Goal: Task Accomplishment & Management: Use online tool/utility

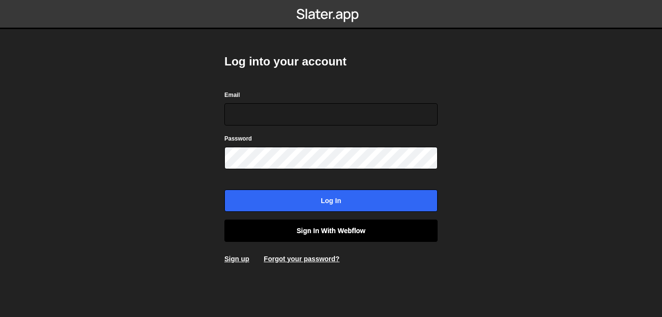
click at [338, 235] on link "Sign in with Webflow" at bounding box center [330, 230] width 213 height 22
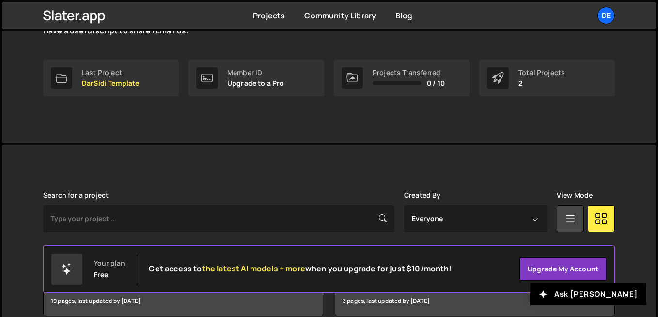
scroll to position [182, 0]
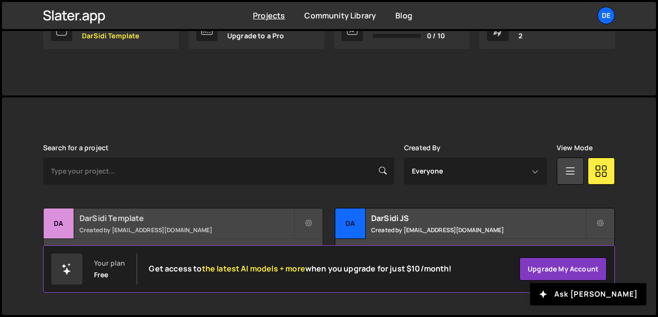
click at [174, 214] on h2 "DarSidi Template" at bounding box center [186, 218] width 214 height 11
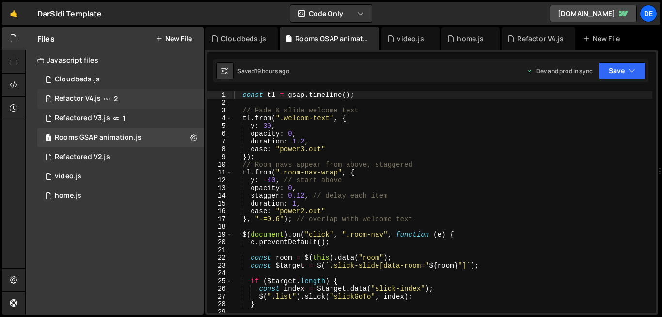
click at [80, 102] on div "Refactor V4.js" at bounding box center [78, 98] width 46 height 9
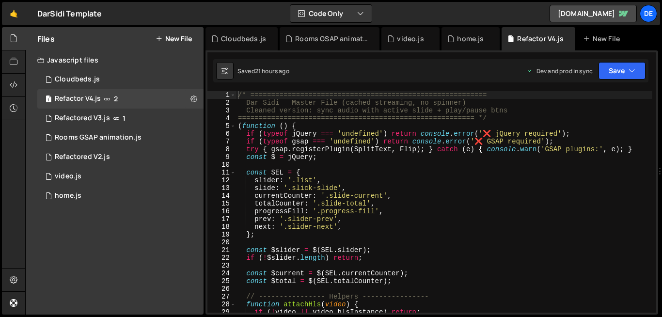
scroll to position [2180, 0]
type textarea "const $ = jQuery;"
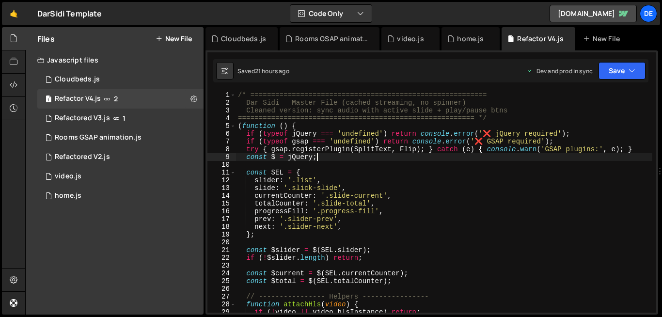
click at [328, 158] on div "/* ========================================================= Dar Sidi — Master …" at bounding box center [444, 209] width 416 height 237
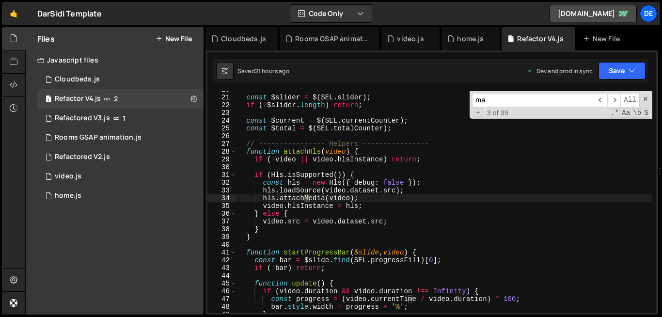
scroll to position [285, 0]
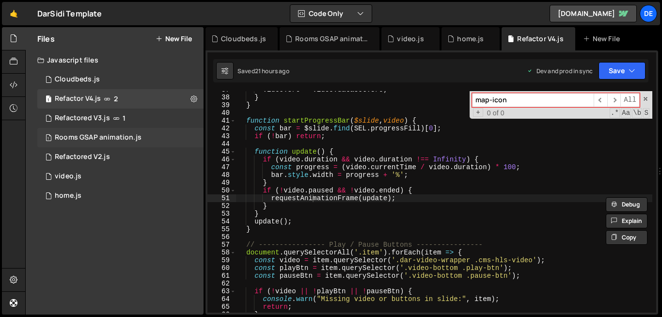
type input "map-icon"
click at [110, 136] on div "Rooms GSAP animation.js" at bounding box center [98, 137] width 87 height 9
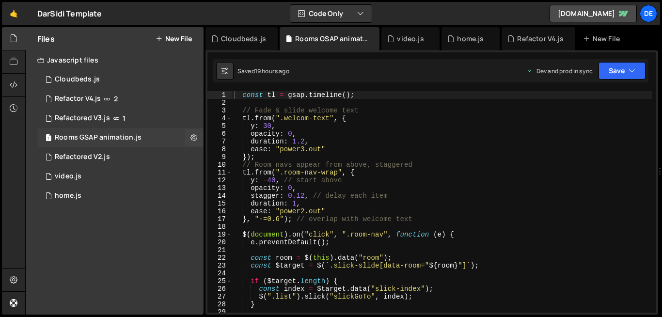
scroll to position [0, 0]
type textarea "});"
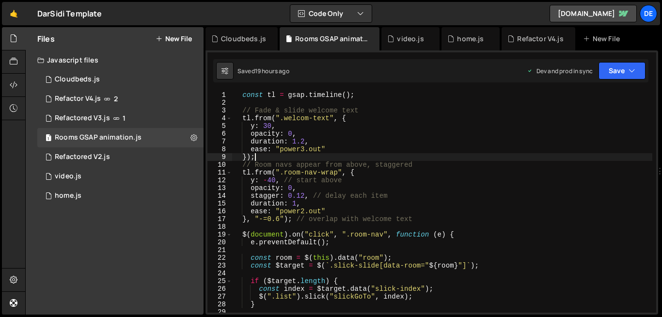
click at [356, 158] on div "const tl = gsap . timeline ( ) ; // [PERSON_NAME] & slide welcome text tl . fro…" at bounding box center [442, 209] width 420 height 237
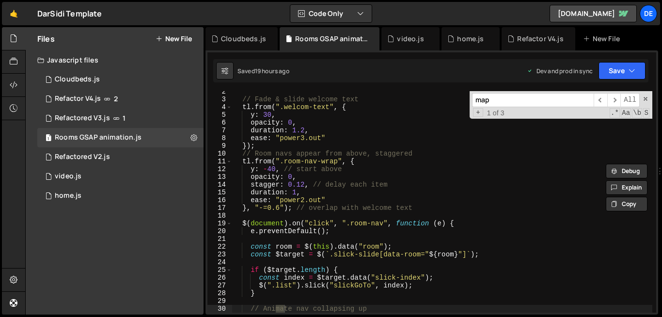
scroll to position [11, 0]
type input "m"
click at [73, 102] on div "Refactor V4.js" at bounding box center [78, 98] width 46 height 9
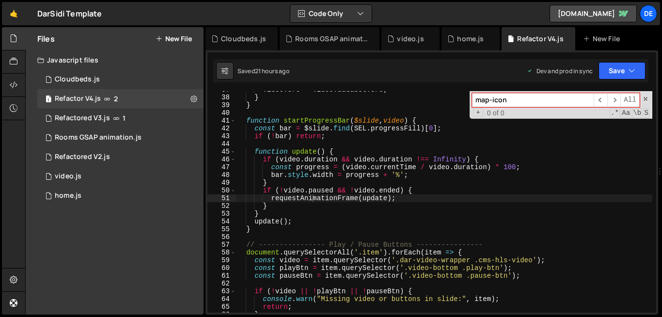
scroll to position [2180, 0]
click at [299, 181] on div "video . src = video . dataset . src ; } } function startProgressBar ( $slide , …" at bounding box center [444, 204] width 416 height 237
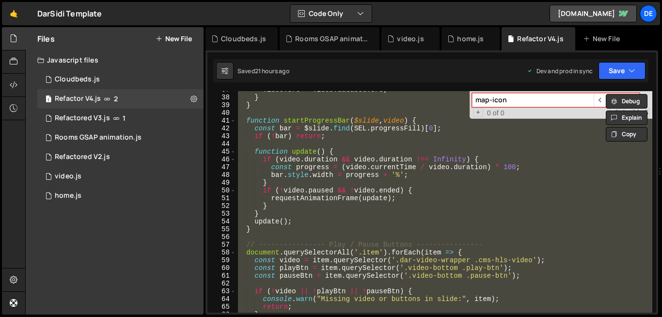
click at [299, 215] on div "video . src = video . dataset . src ; } } function startProgressBar ( $slide , …" at bounding box center [444, 201] width 416 height 221
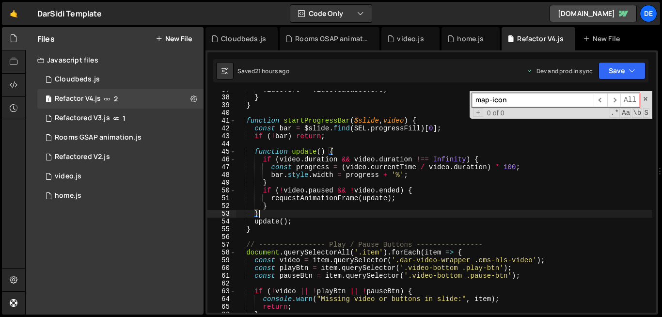
click at [342, 190] on div "video . src = video . dataset . src ; } } function startProgressBar ( $slide , …" at bounding box center [444, 204] width 416 height 237
type textarea "if (!video.paused && !video.ended) {"
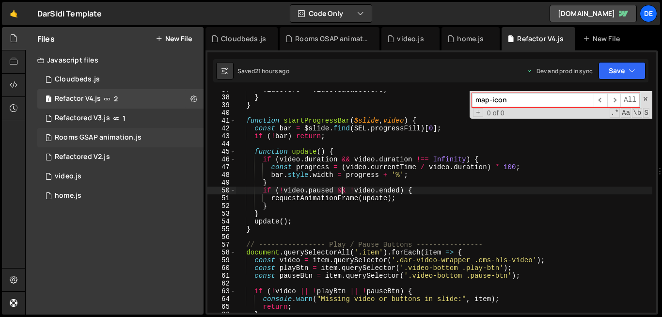
click at [95, 139] on div "Rooms GSAP animation.js" at bounding box center [98, 137] width 87 height 9
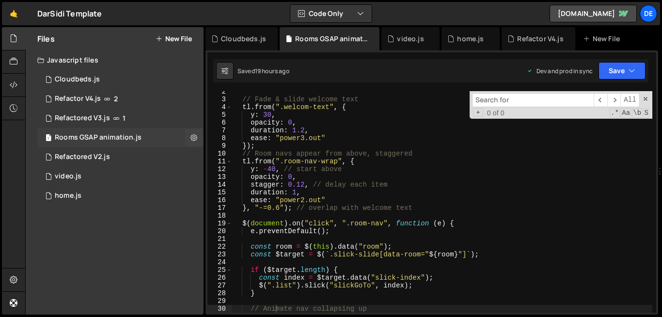
scroll to position [0, 0]
click at [356, 203] on div "// Fade & slide welcome text tl . from ( ".welcom-text" , { y : 30 , opacity : …" at bounding box center [442, 206] width 420 height 237
type textarea ""-=0.5"); // overlap with other animations"
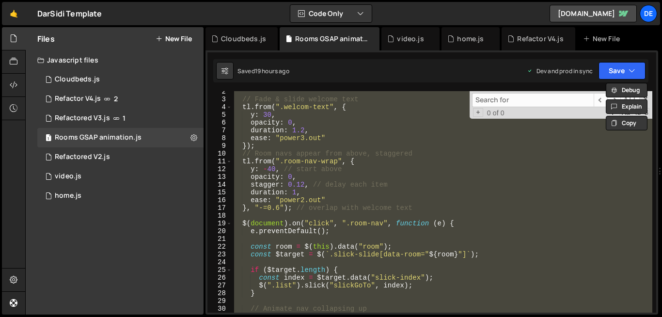
click at [380, 214] on div "// Fade & slide welcome text tl . from ( ".welcom-text" , { y : 30 , opacity : …" at bounding box center [442, 201] width 420 height 221
type textarea ""-=0.5"); // overlap with other animations"
click at [380, 214] on div "// Fade & slide welcome text tl . from ( ".welcom-text" , { y : 30 , opacity : …" at bounding box center [442, 206] width 420 height 237
paste textarea
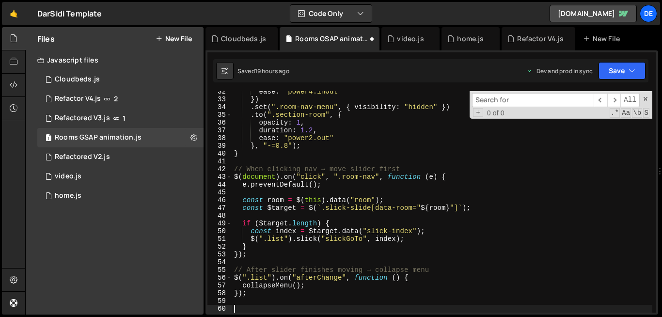
scroll to position [244, 0]
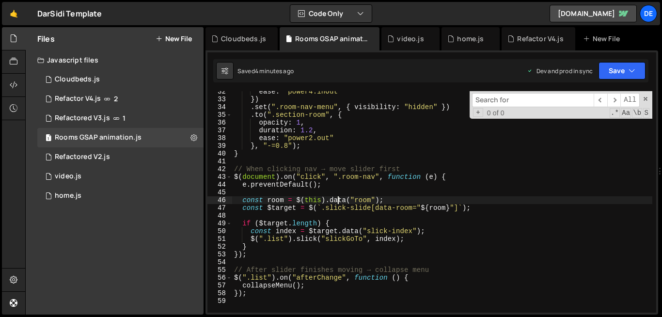
click at [339, 201] on div "ease : "power4.inOut" }) . set ( ".room-nav-menu" , { visibility : "hidden" }) …" at bounding box center [442, 206] width 420 height 237
type textarea "});"
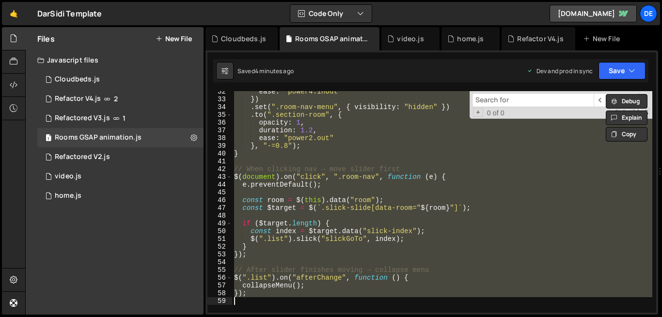
paste textarea
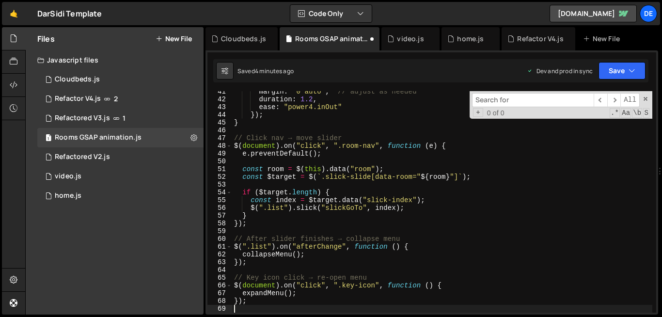
scroll to position [313, 0]
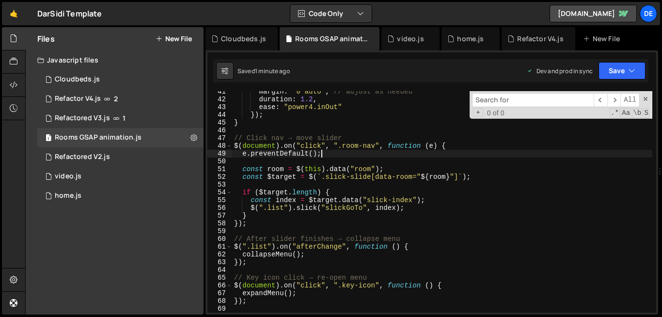
click at [431, 155] on div "margin : "0 auto" , // adjust as needed duration : 1.2 , ease : "power4.inOut" …" at bounding box center [442, 206] width 420 height 237
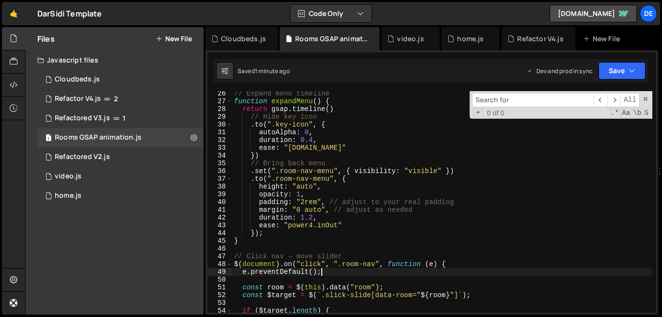
scroll to position [195, 0]
click at [412, 252] on div "// Expand menu timeline function expandMenu ( ) { return gsap . timeline ( ) //…" at bounding box center [442, 208] width 420 height 237
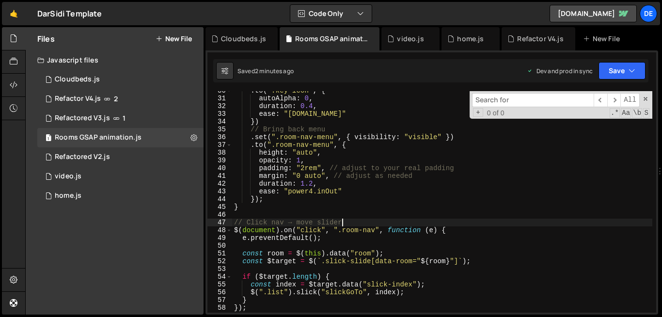
scroll to position [212, 0]
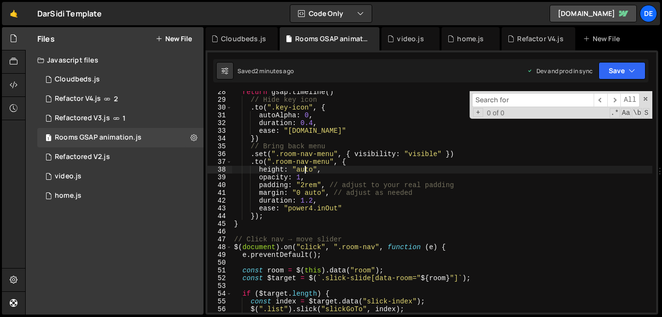
click at [305, 170] on div "return gsap . timeline ( ) // Hide key icon . to ( ".key-icon" , { autoAlpha : …" at bounding box center [442, 206] width 420 height 237
type textarea "height: "100vh","
paste input "// Collapse menu timeline"
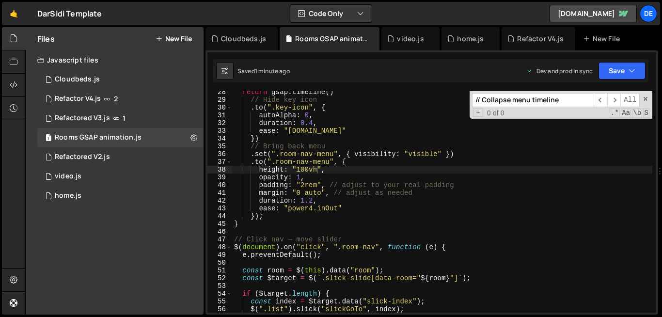
scroll to position [0, 0]
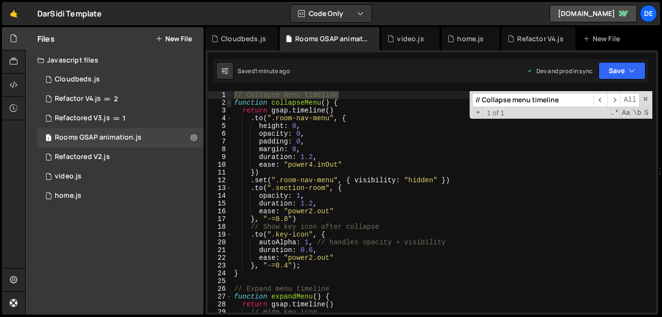
type input "// Collapse menu timeline"
click at [230, 105] on span at bounding box center [228, 103] width 5 height 8
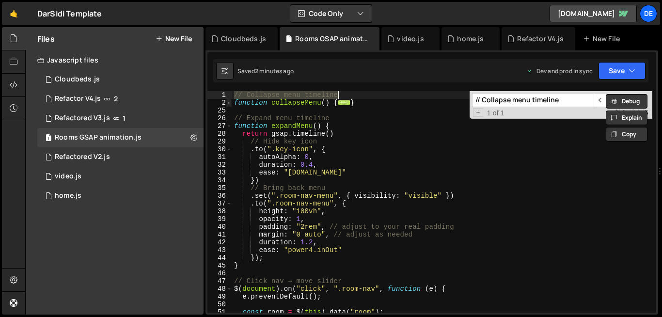
click at [231, 103] on span at bounding box center [228, 103] width 5 height 8
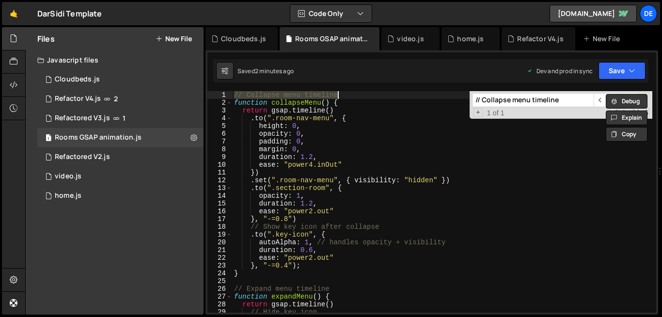
type textarea "});"
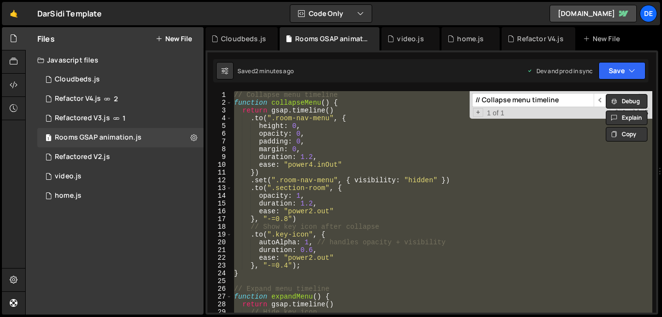
paste textarea
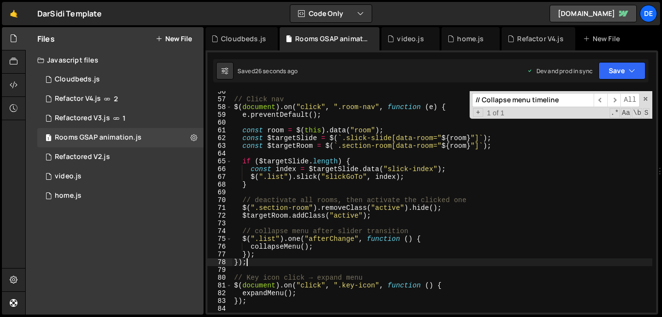
click at [471, 263] on div "// Click nav $ ( document ) . on ( "click" , ".room-nav" , function ( e ) { e .…" at bounding box center [442, 206] width 420 height 237
type textarea "});"
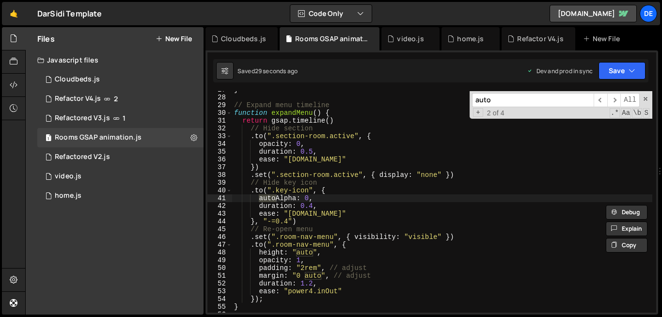
scroll to position [207, 0]
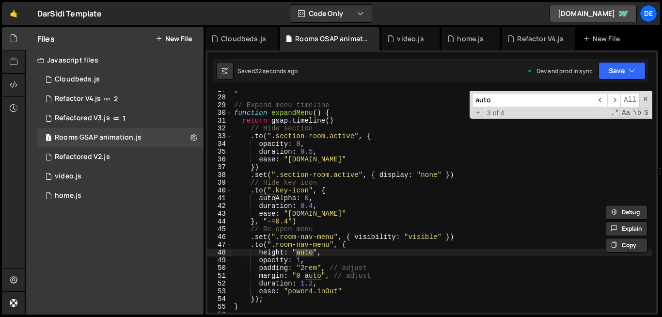
type input "auto"
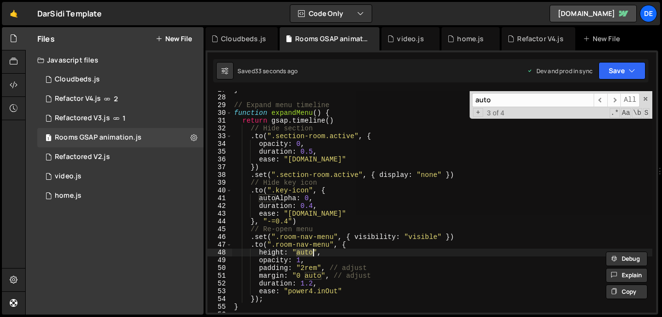
click at [304, 252] on div "} // Expand menu timeline function expandMenu ( ) { return gsap . timeline ( ) …" at bounding box center [442, 201] width 420 height 221
click at [304, 252] on div "} // Expand menu timeline function expandMenu ( ) { return gsap . timeline ( ) …" at bounding box center [442, 204] width 420 height 237
click at [304, 252] on div "} // Expand menu timeline function expandMenu ( ) { return gsap . timeline ( ) …" at bounding box center [442, 201] width 420 height 221
click at [304, 252] on div "} // Expand menu timeline function expandMenu ( ) { return gsap . timeline ( ) …" at bounding box center [442, 204] width 420 height 237
click at [304, 252] on div "} // Expand menu timeline function expandMenu ( ) { return gsap . timeline ( ) …" at bounding box center [442, 201] width 420 height 221
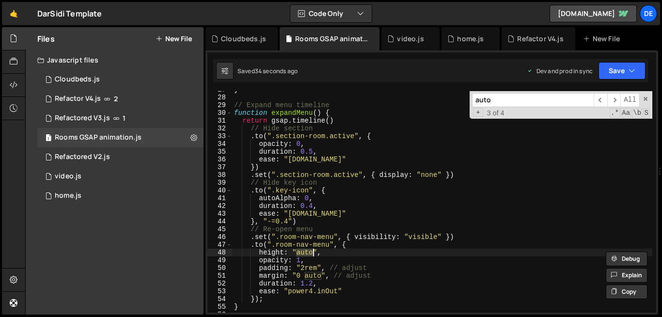
click at [304, 252] on div "} // Expand menu timeline function expandMenu ( ) { return gsap . timeline ( ) …" at bounding box center [442, 204] width 420 height 237
click at [298, 252] on div "} // Expand menu timeline function expandMenu ( ) { return gsap . timeline ( ) …" at bounding box center [442, 201] width 420 height 221
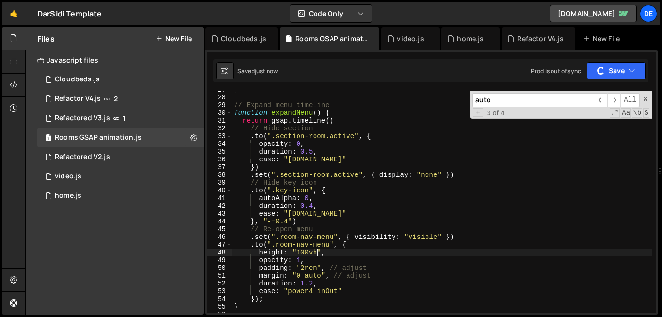
click at [520, 101] on input "auto" at bounding box center [533, 100] width 122 height 14
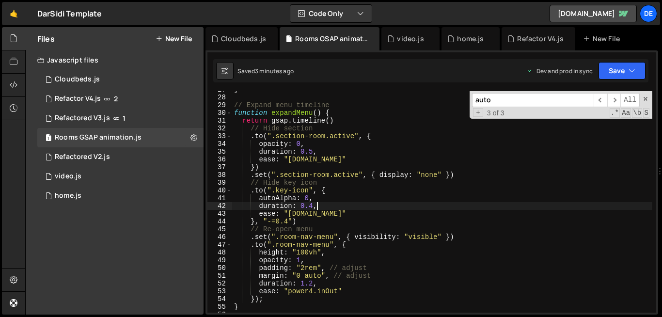
click at [350, 203] on div "} // Expand menu timeline function expandMenu ( ) { return gsap . timeline ( ) …" at bounding box center [442, 204] width 420 height 237
type textarea "});"
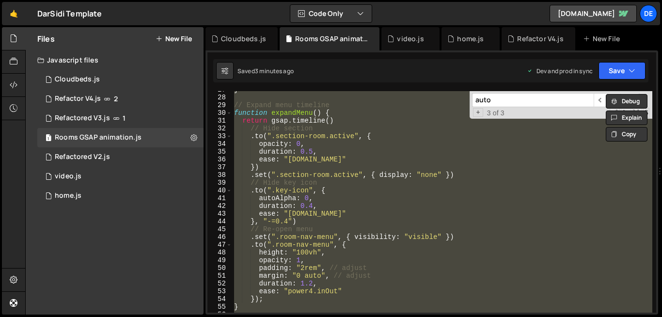
paste textarea
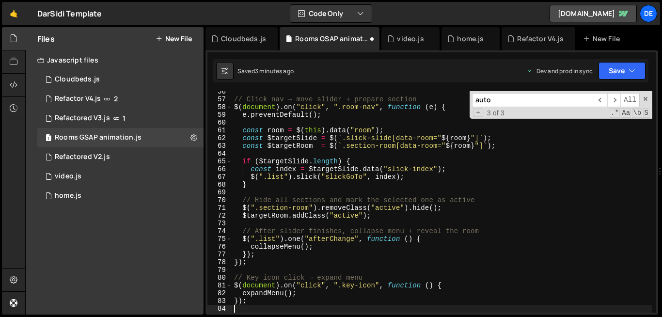
scroll to position [430, 0]
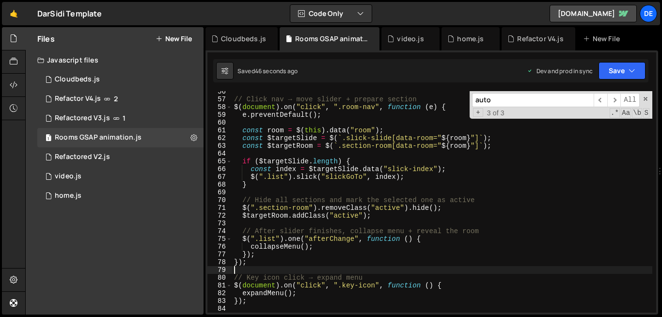
click at [355, 271] on div "// Click nav → move slider + prepare section $ ( document ) . on ( "click" , ".…" at bounding box center [442, 206] width 420 height 237
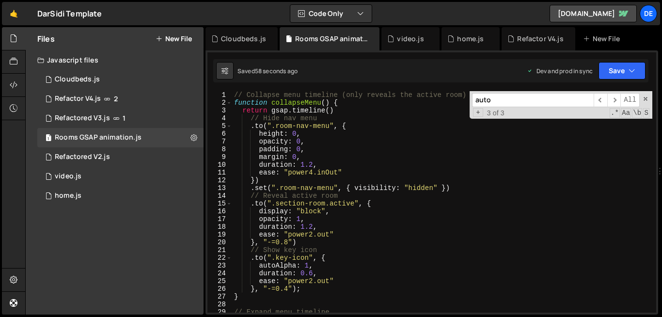
scroll to position [0, 0]
click at [331, 217] on div "// Collapse menu timeline (only reveals the active room) function collapseMenu …" at bounding box center [442, 209] width 420 height 237
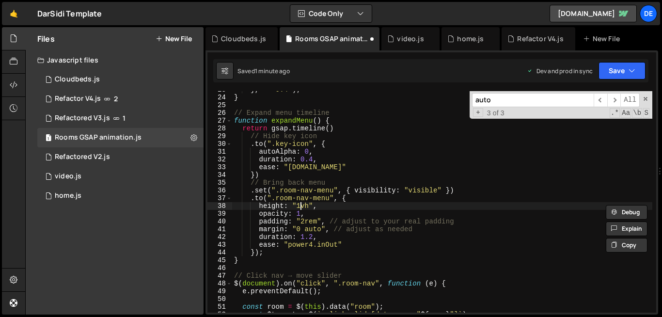
scroll to position [0, 5]
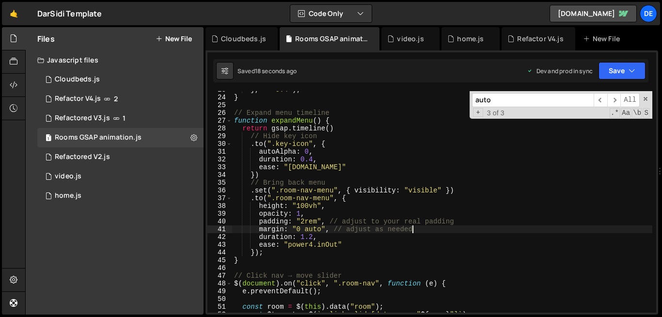
click at [458, 231] on div "} , "-=0.4" ) ; } // Expand menu timeline function expandMenu ( ) { return gsap…" at bounding box center [442, 204] width 420 height 237
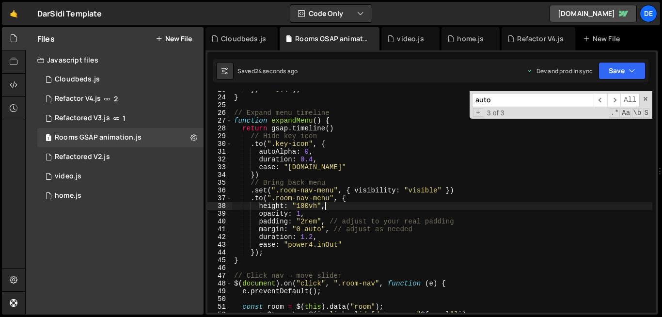
click at [360, 203] on div "} , "-=0.4" ) ; } // Expand menu timeline function expandMenu ( ) { return gsap…" at bounding box center [442, 204] width 420 height 237
click at [302, 208] on div "} , "-=0.4" ) ; } // Expand menu timeline function expandMenu ( ) { return gsap…" at bounding box center [442, 204] width 420 height 237
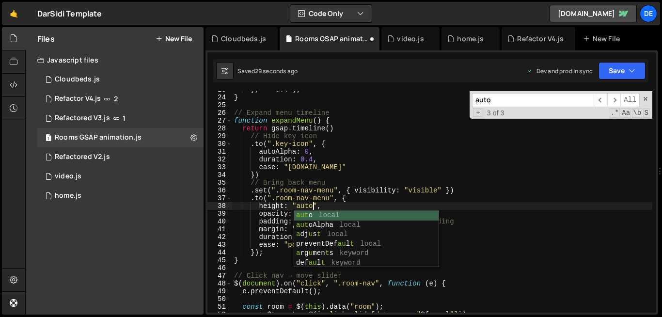
scroll to position [0, 5]
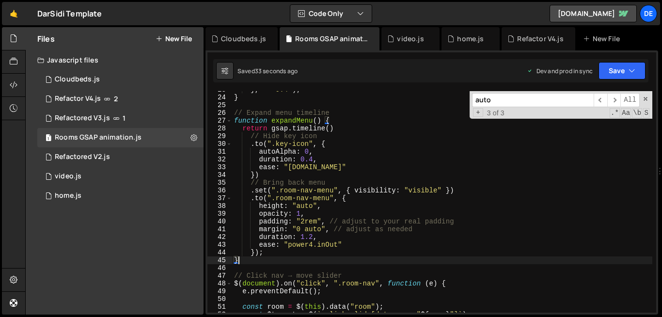
click at [366, 258] on div "} , "-=0.4" ) ; } // Expand menu timeline function expandMenu ( ) { return gsap…" at bounding box center [442, 204] width 420 height 237
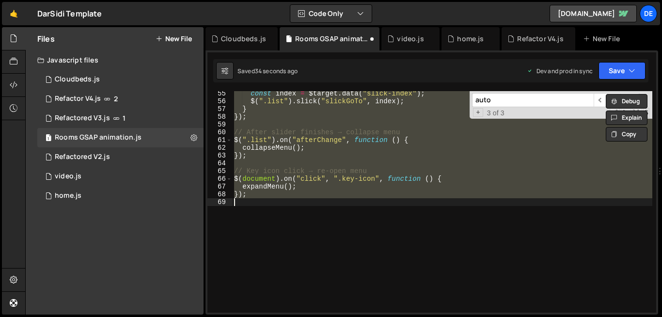
scroll to position [421, 0]
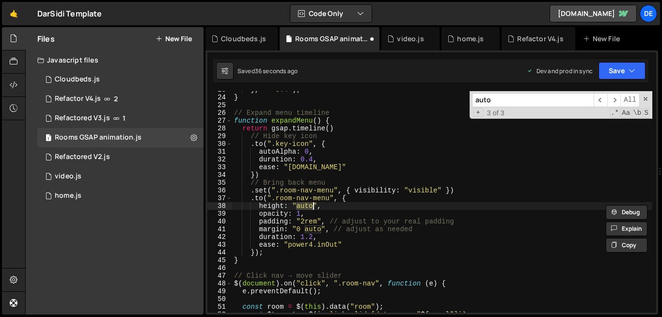
type textarea "});"
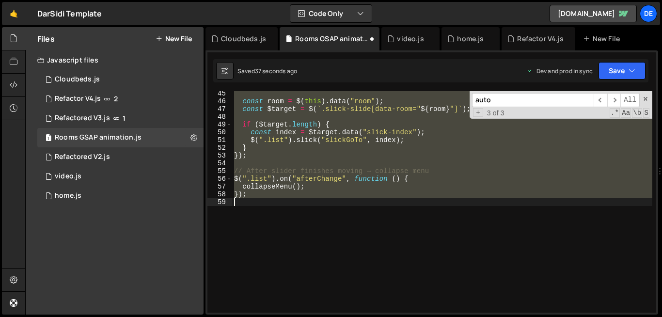
scroll to position [343, 0]
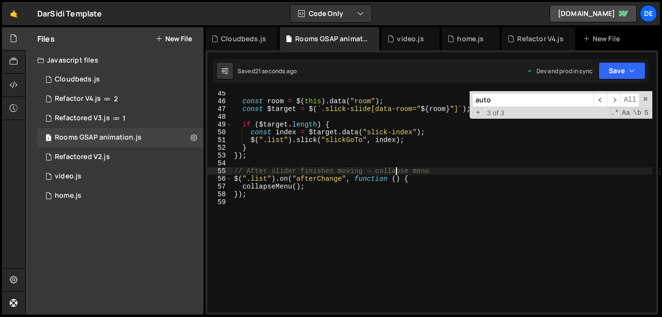
click at [396, 170] on div "const room = $ ( this ) . data ( "room" ) ; const $target = $ ( ` .slick-slide[…" at bounding box center [442, 208] width 420 height 237
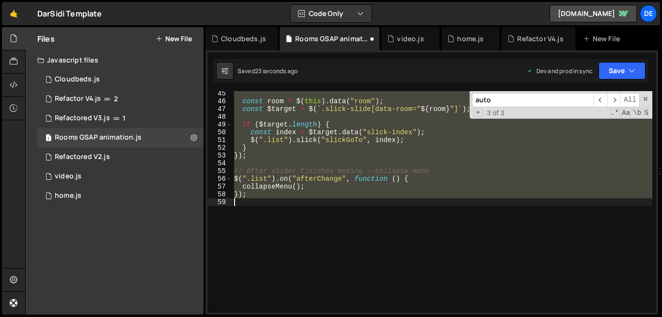
type textarea ""-=0.5"); // overlap with other animations"
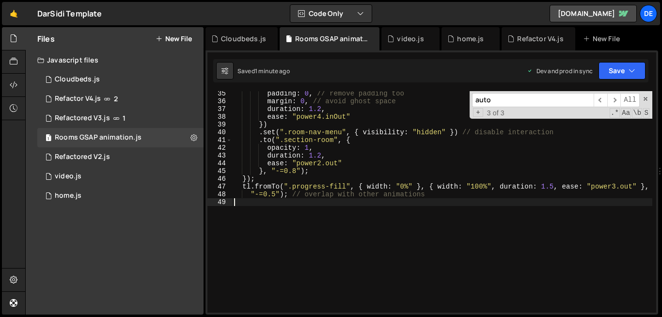
click at [309, 229] on div "padding : 0 , // remove padding too margin : 0 , // avoid ghost space duration …" at bounding box center [442, 208] width 420 height 237
click at [438, 209] on div "padding : 0 , // remove padding too margin : 0 , // avoid ghost space duration …" at bounding box center [442, 208] width 420 height 237
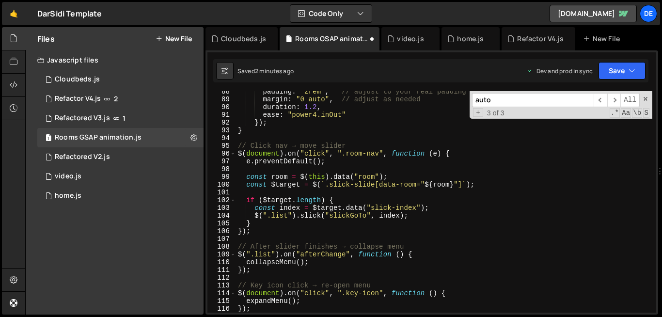
scroll to position [797, 0]
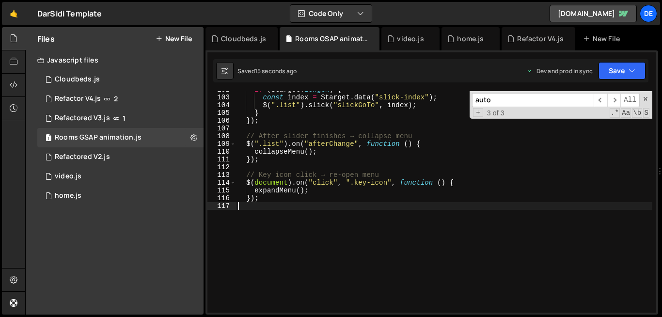
type textarea "});"
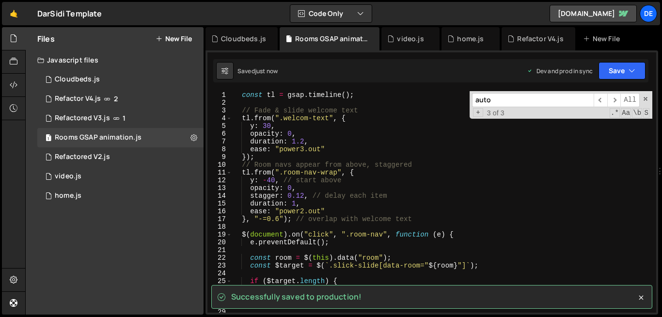
scroll to position [0, 0]
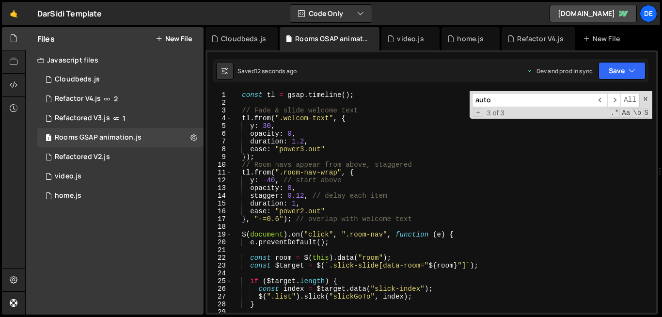
click at [178, 43] on button "New File" at bounding box center [174, 39] width 36 height 8
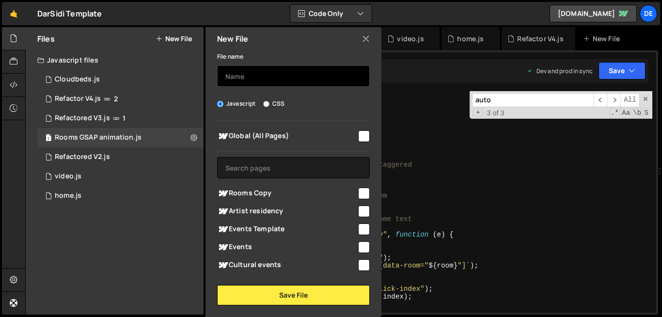
click at [239, 68] on input "text" at bounding box center [293, 75] width 153 height 21
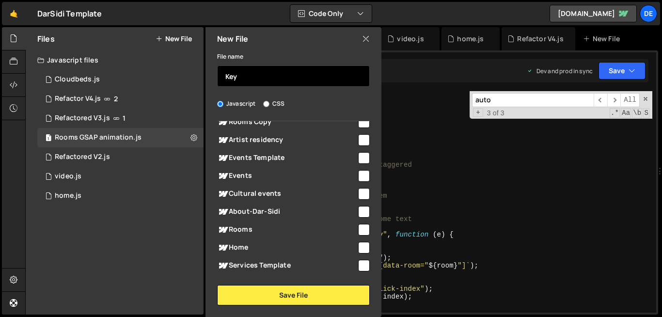
scroll to position [71, 0]
type input "Key"
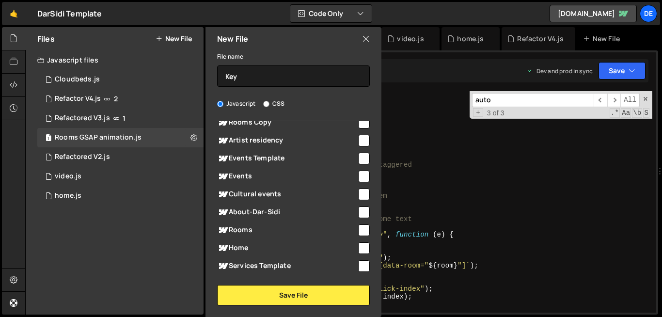
click at [358, 231] on input "checkbox" at bounding box center [364, 230] width 12 height 12
checkbox input "true"
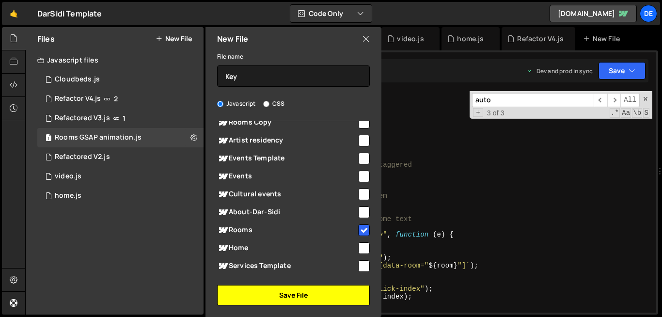
click at [329, 294] on button "Save File" at bounding box center [293, 295] width 153 height 20
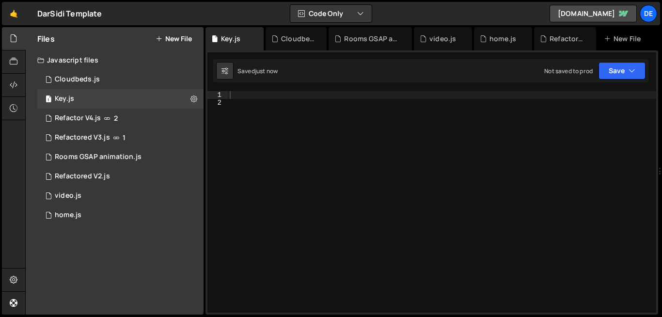
click at [290, 220] on div at bounding box center [442, 209] width 428 height 237
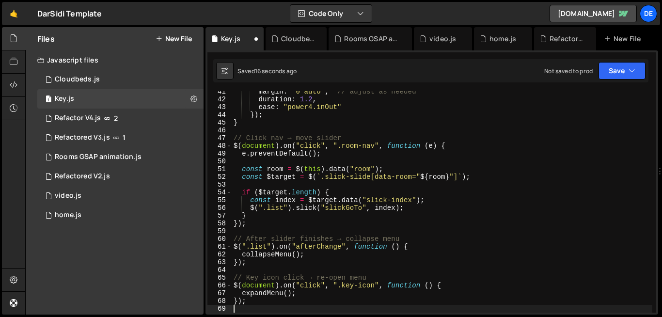
scroll to position [313, 0]
click at [381, 180] on div "margin : "0 auto" , // adjust as needed duration : 1.2 , ease : "power4.inOut" …" at bounding box center [442, 206] width 421 height 237
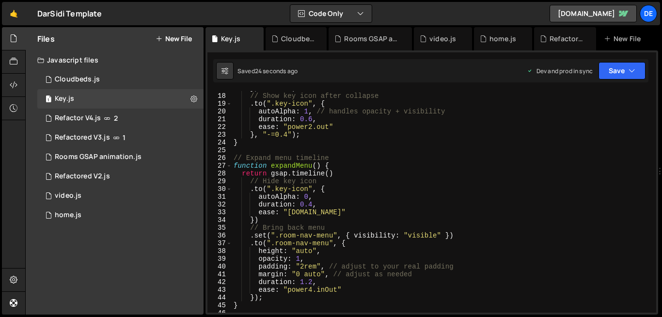
scroll to position [131, 0]
click at [301, 250] on div "} , "-=0.8" ) // Show key icon after collapse . to ( ".key-icon" , { autoAlpha …" at bounding box center [442, 202] width 421 height 237
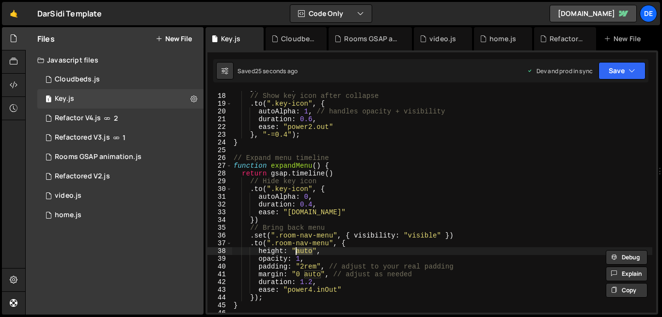
click at [301, 250] on div "} , "-=0.8" ) // Show key icon after collapse . to ( ".key-icon" , { autoAlpha …" at bounding box center [442, 202] width 421 height 237
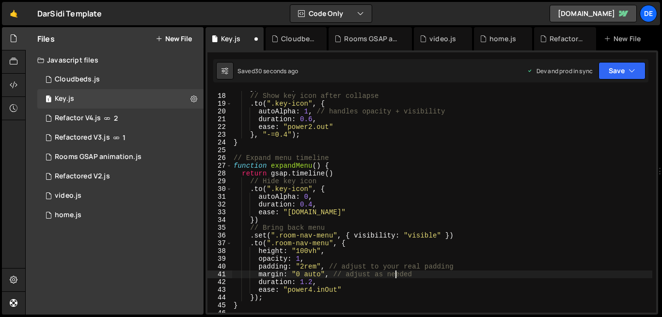
click at [397, 272] on div "} , "-=0.8" ) // Show key icon after collapse . to ( ".key-icon" , { autoAlpha …" at bounding box center [442, 202] width 421 height 237
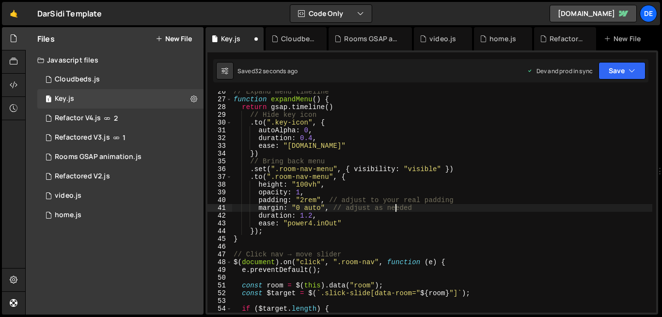
scroll to position [197, 0]
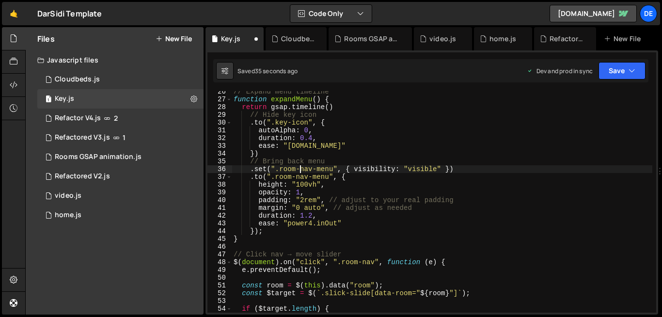
click at [298, 169] on div "// Expand menu timeline function expandMenu ( ) { return gsap . timeline ( ) //…" at bounding box center [442, 206] width 421 height 237
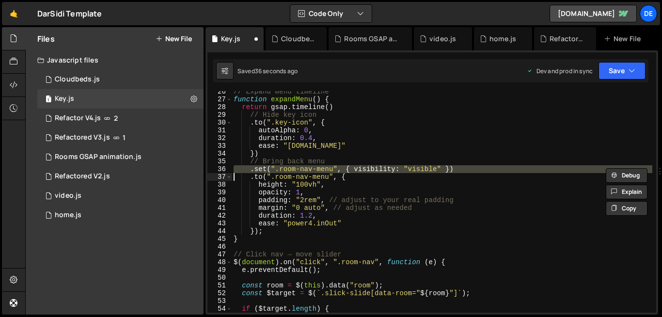
click at [298, 169] on div "// Expand menu timeline function expandMenu ( ) { return gsap . timeline ( ) //…" at bounding box center [442, 206] width 421 height 237
click at [361, 228] on div "// Expand menu timeline function expandMenu ( ) { return gsap . timeline ( ) //…" at bounding box center [442, 206] width 421 height 237
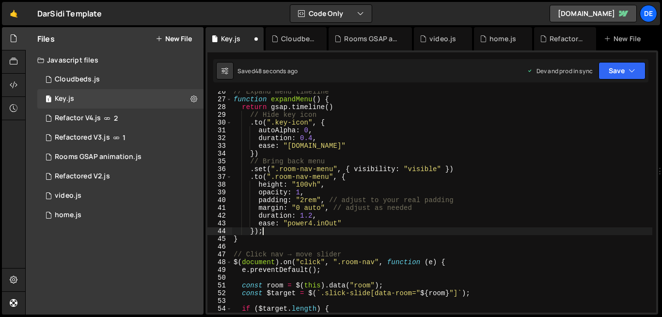
scroll to position [0, 1]
click at [359, 222] on div "// Expand menu timeline function expandMenu ( ) { return gsap . timeline ( ) //…" at bounding box center [442, 206] width 421 height 237
type textarea "ease: "power4.inOut""
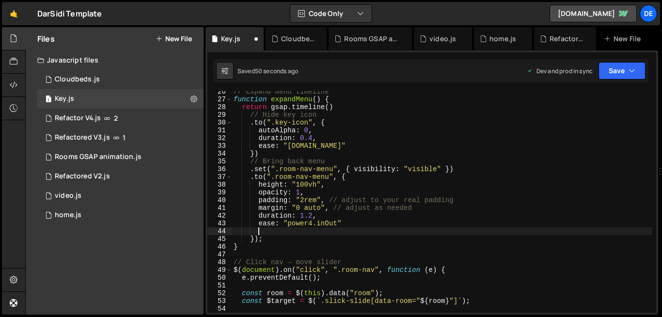
paste textarea
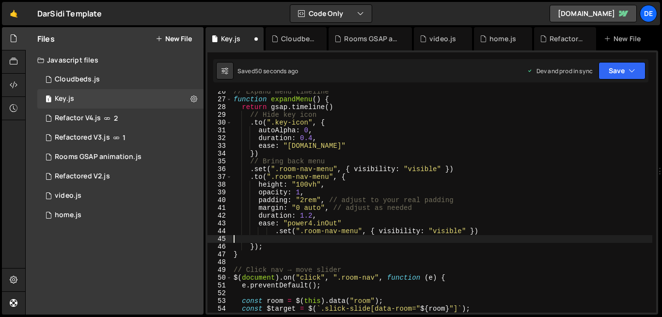
scroll to position [0, 0]
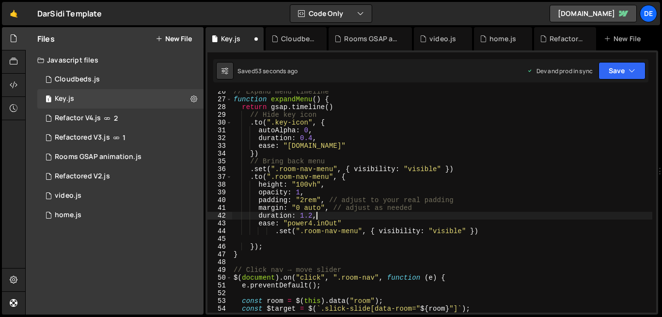
click at [352, 219] on div "// Expand menu timeline function expandMenu ( ) { return gsap . timeline ( ) //…" at bounding box center [442, 206] width 421 height 237
click at [350, 223] on div "// Expand menu timeline function expandMenu ( ) { return gsap . timeline ( ) //…" at bounding box center [442, 206] width 421 height 237
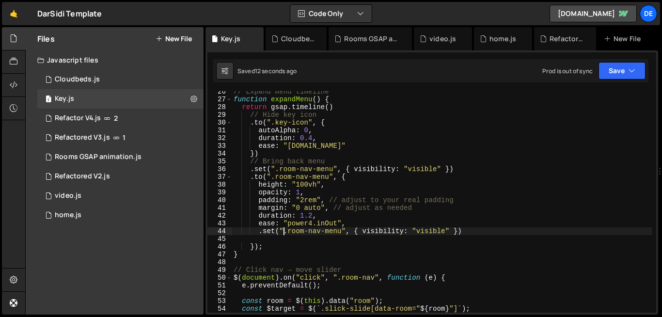
click at [285, 231] on div "// Expand menu timeline function expandMenu ( ) { return gsap . timeline ( ) //…" at bounding box center [442, 206] width 421 height 237
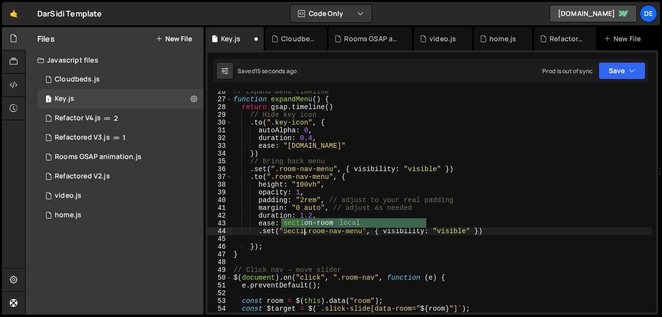
scroll to position [0, 5]
click at [334, 231] on div "// Expand menu timeline function expandMenu ( ) { return gsap . timeline ( ) //…" at bounding box center [442, 206] width 421 height 237
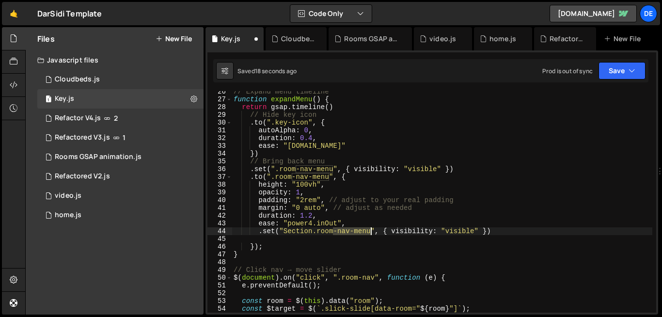
drag, startPoint x: 334, startPoint y: 231, endPoint x: 371, endPoint y: 231, distance: 37.3
click at [371, 231] on div "// Expand menu timeline function expandMenu ( ) { return gsap . timeline ( ) //…" at bounding box center [442, 206] width 421 height 237
drag, startPoint x: 409, startPoint y: 232, endPoint x: 438, endPoint y: 233, distance: 29.6
click at [438, 233] on div "// Expand menu timeline function expandMenu ( ) { return gsap . timeline ( ) //…" at bounding box center [442, 206] width 421 height 237
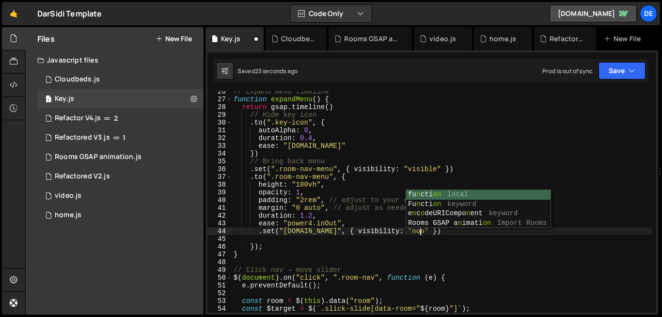
scroll to position [0, 13]
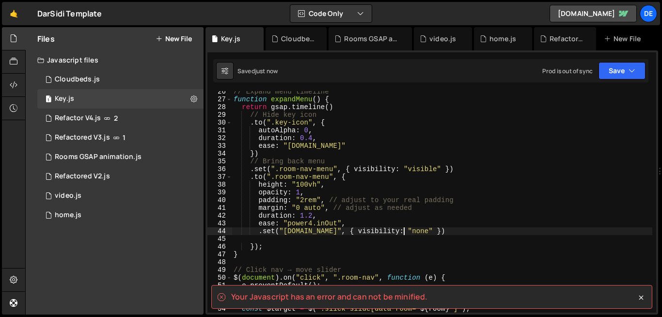
click at [405, 231] on div "// Expand menu timeline function expandMenu ( ) { return gsap . timeline ( ) //…" at bounding box center [442, 206] width 421 height 237
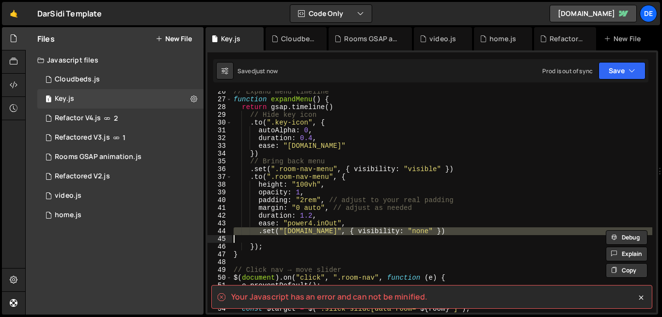
click at [405, 231] on div "// Expand menu timeline function expandMenu ( ) { return gsap . timeline ( ) //…" at bounding box center [442, 206] width 421 height 237
type textarea ".set("[DOMAIN_NAME]", { visibility: "none" })"
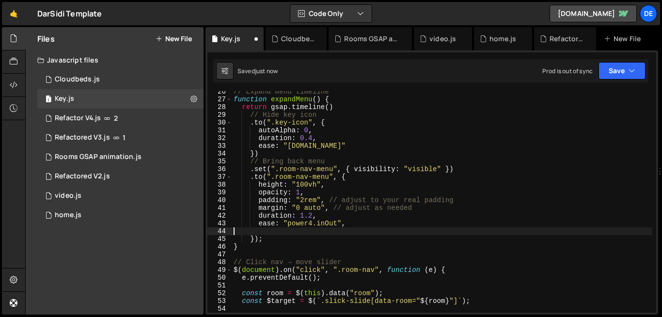
scroll to position [0, 0]
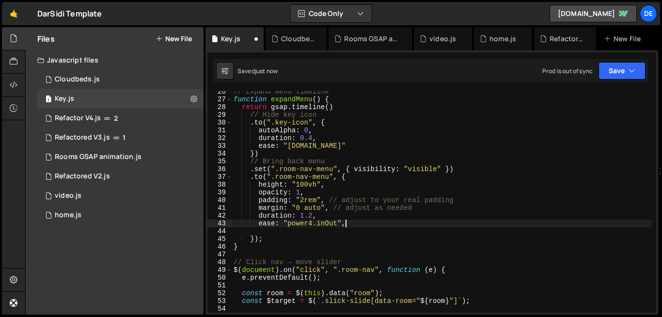
click at [363, 224] on div "// Expand menu timeline function expandMenu ( ) { return gsap . timeline ( ) //…" at bounding box center [442, 206] width 421 height 237
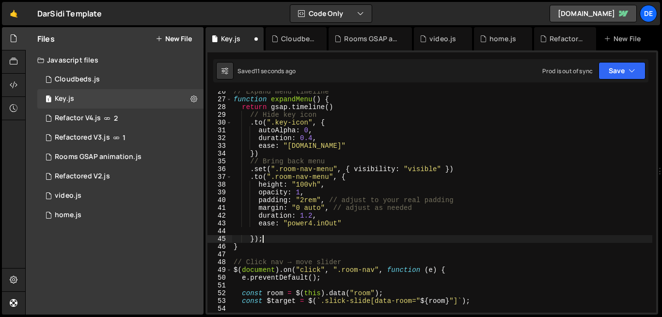
click at [267, 237] on div "// Expand menu timeline function expandMenu ( ) { return gsap . timeline ( ) //…" at bounding box center [442, 206] width 421 height 237
type textarea "});"
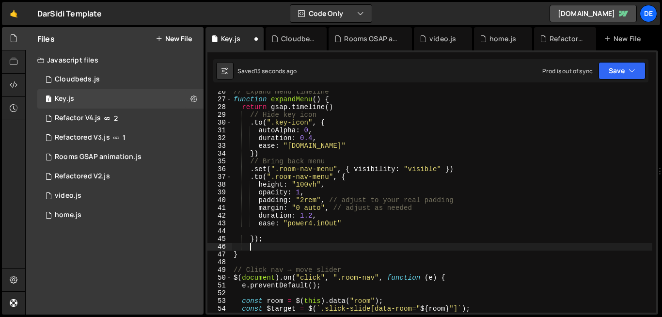
scroll to position [0, 0]
paste textarea
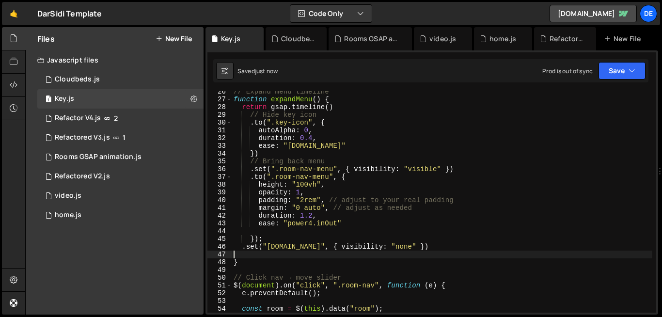
click at [432, 248] on div "// Expand menu timeline function expandMenu ( ) { return gsap . timeline ( ) //…" at bounding box center [442, 206] width 421 height 237
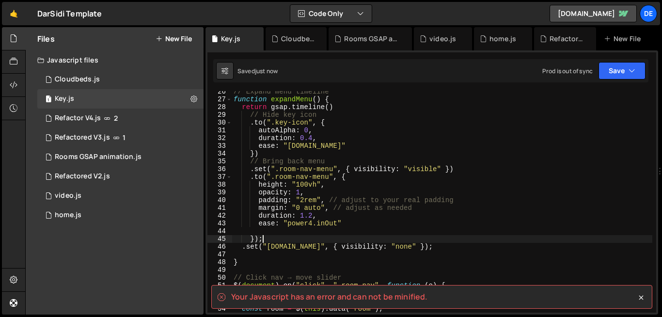
click at [546, 240] on div "// Expand menu timeline function expandMenu ( ) { return gsap . timeline ( ) //…" at bounding box center [442, 206] width 421 height 237
type textarea "});"
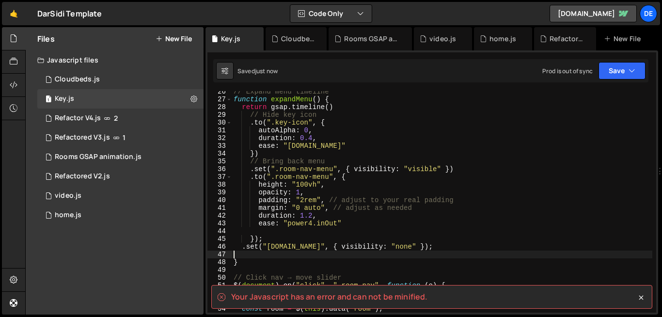
click at [507, 250] on div "// Expand menu timeline function expandMenu ( ) { return gsap . timeline ( ) //…" at bounding box center [442, 206] width 421 height 237
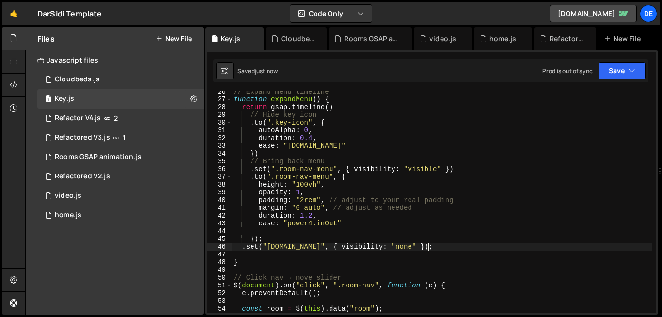
click at [495, 244] on div "// Expand menu timeline function expandMenu ( ) { return gsap . timeline ( ) //…" at bounding box center [442, 206] width 421 height 237
click at [272, 240] on div "// Expand menu timeline function expandMenu ( ) { return gsap . timeline ( ) //…" at bounding box center [442, 206] width 421 height 237
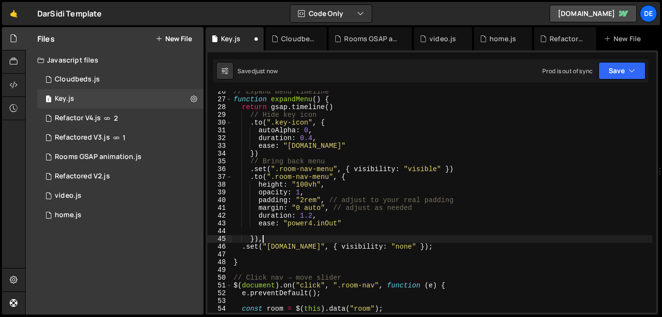
scroll to position [0, 1]
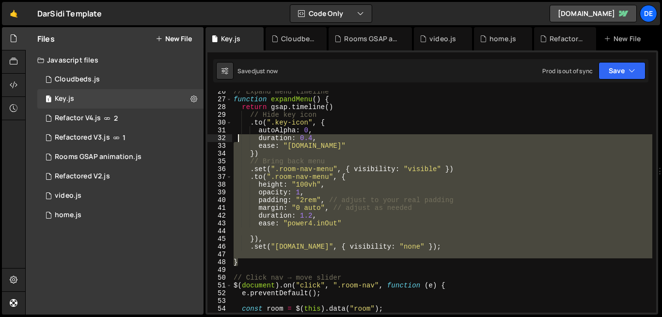
drag, startPoint x: 279, startPoint y: 263, endPoint x: 235, endPoint y: 134, distance: 136.5
click at [235, 134] on div "// Expand menu timeline function expandMenu ( ) { return gsap . timeline ( ) //…" at bounding box center [442, 206] width 421 height 237
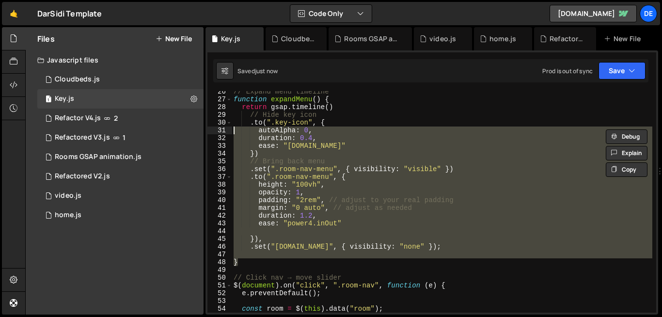
click at [234, 100] on div "// Expand menu timeline function expandMenu ( ) { return gsap . timeline ( ) //…" at bounding box center [442, 206] width 421 height 237
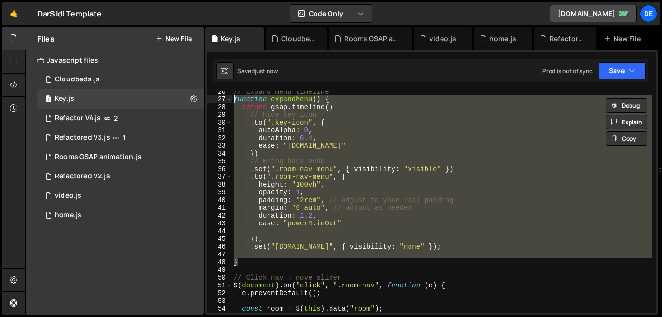
type textarea "function expandMenu() { return gsap.timeline()"
paste textarea
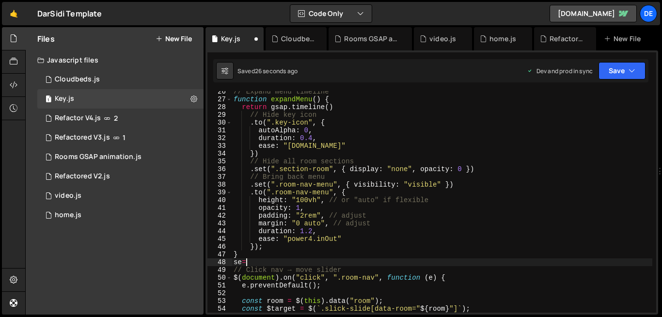
type textarea "s"
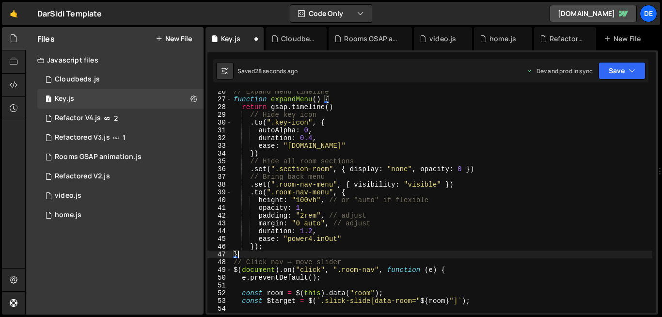
type textarea "}"
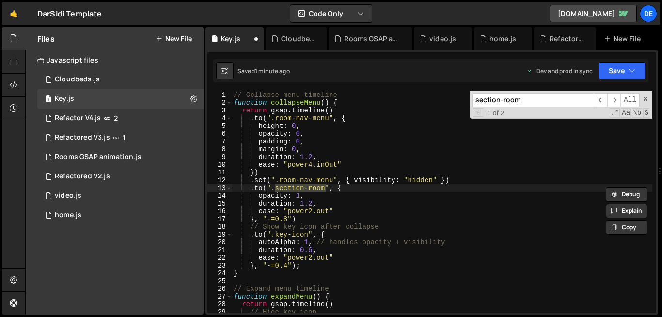
type input "section-room"
type textarea "ease: "power4.inOut""
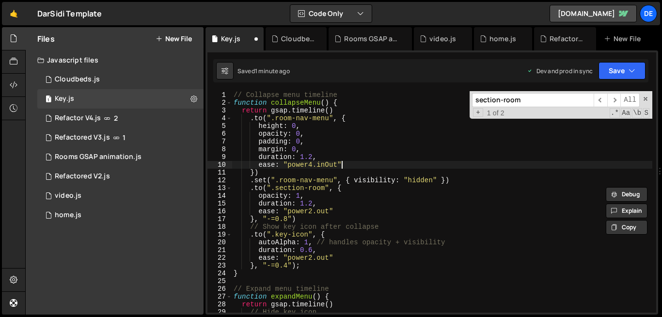
click at [368, 162] on div "// Collapse menu timeline function collapseMenu ( ) { return gsap . timeline ( …" at bounding box center [442, 209] width 421 height 237
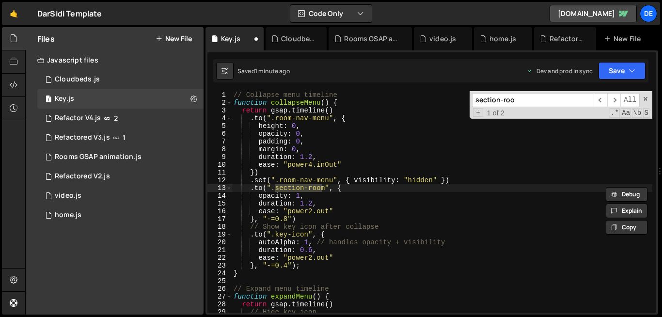
type input "section-room"
click at [255, 191] on div "// Collapse menu timeline function collapseMenu ( ) { return gsap . timeline ( …" at bounding box center [442, 209] width 421 height 237
click at [259, 197] on div "// Collapse menu timeline function collapseMenu ( ) { return gsap . timeline ( …" at bounding box center [442, 209] width 421 height 237
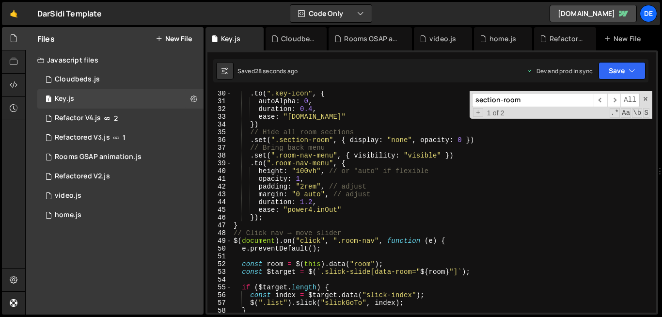
scroll to position [217, 0]
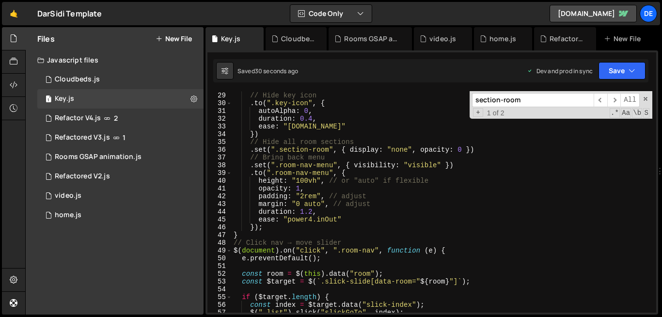
type textarea "autoAlpha: 1,"
click at [443, 265] on div "return gsap . timeline ( ) // Hide key icon . to ( ".key-icon" , { autoAlpha : …" at bounding box center [442, 202] width 421 height 237
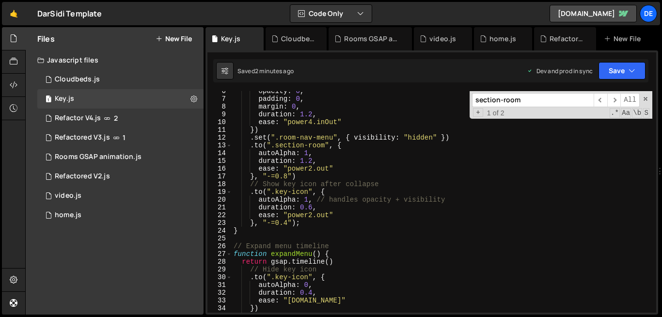
scroll to position [0, 0]
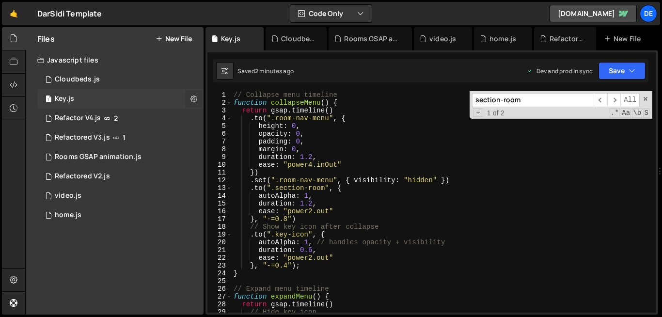
click at [198, 97] on button at bounding box center [193, 98] width 17 height 17
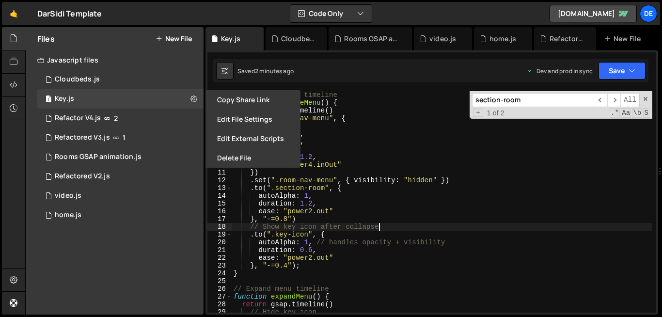
click at [377, 228] on div "// Collapse menu timeline function collapseMenu ( ) { return gsap . timeline ( …" at bounding box center [442, 209] width 421 height 237
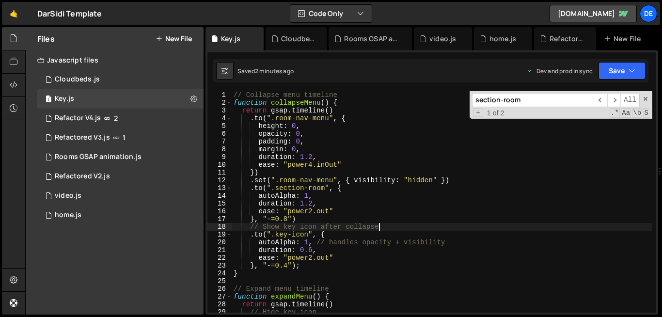
click at [377, 228] on div "// Collapse menu timeline function collapseMenu ( ) { return gsap . timeline ( …" at bounding box center [442, 209] width 421 height 237
click at [389, 291] on div "// Collapse menu timeline function collapseMenu ( ) { return gsap . timeline ( …" at bounding box center [442, 209] width 421 height 237
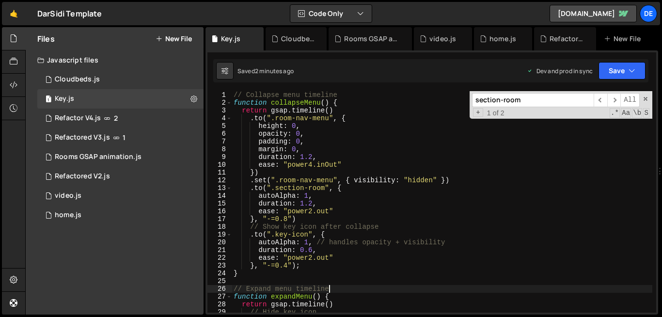
type textarea "});"
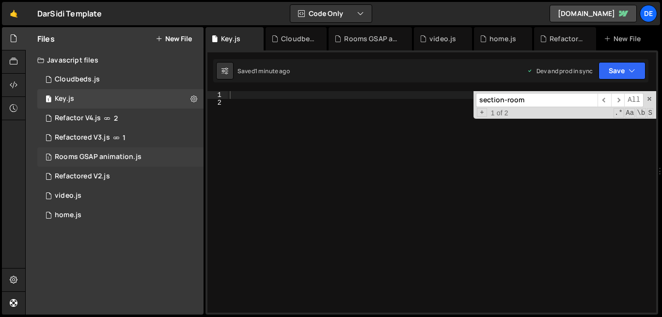
click at [109, 158] on div "Rooms GSAP animation.js" at bounding box center [98, 157] width 87 height 9
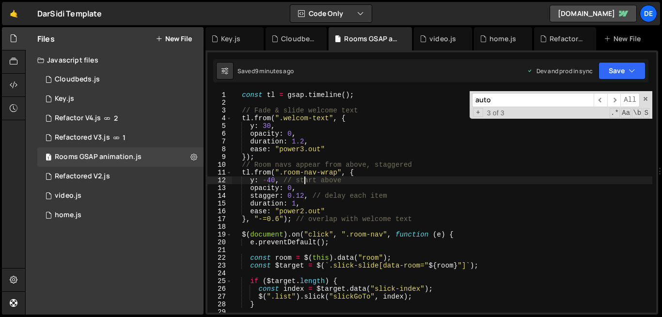
click at [304, 183] on div "const tl = gsap . timeline ( ) ; // [PERSON_NAME] & slide welcome text tl . fro…" at bounding box center [442, 209] width 421 height 237
type textarea ""-=0.5"); // overlap with other animations"
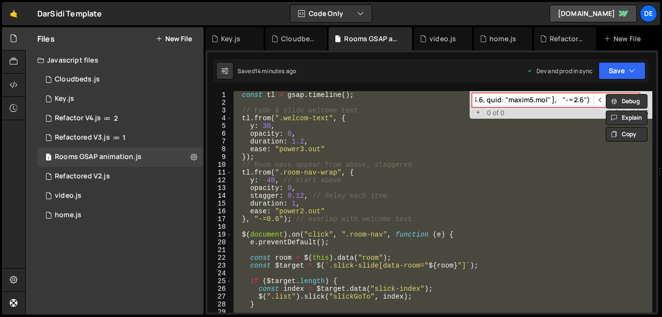
paste input "// Click nav → move slider & prepare room section"
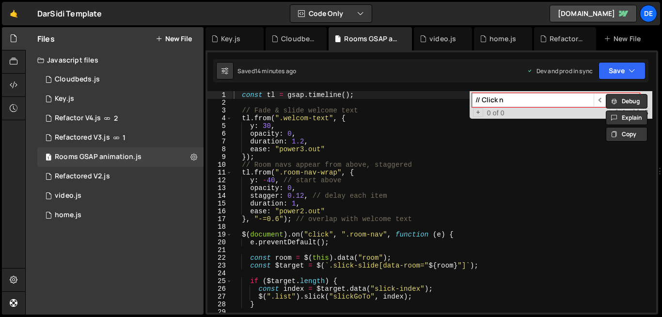
type input "// Click n"
click at [228, 69] on icon at bounding box center [224, 71] width 7 height 10
select select "editor"
select select "ace/theme/monokai"
type input "14"
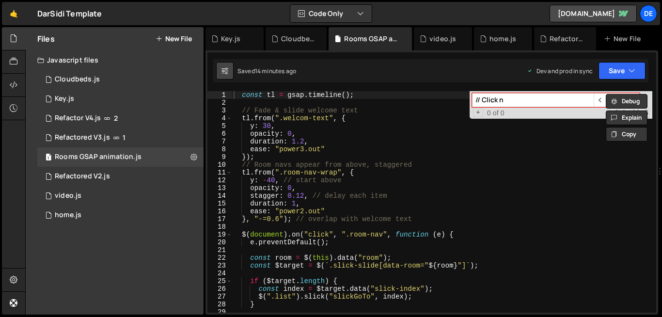
checkbox input "true"
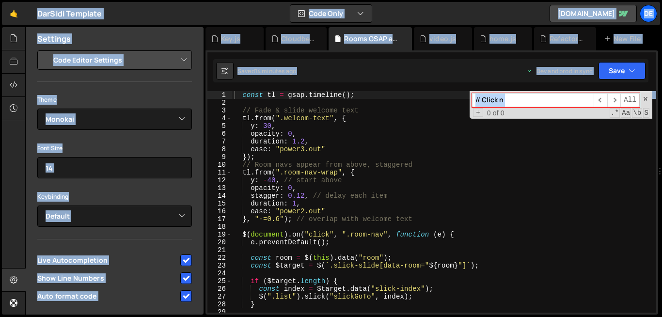
type textarea "duration: 1,"
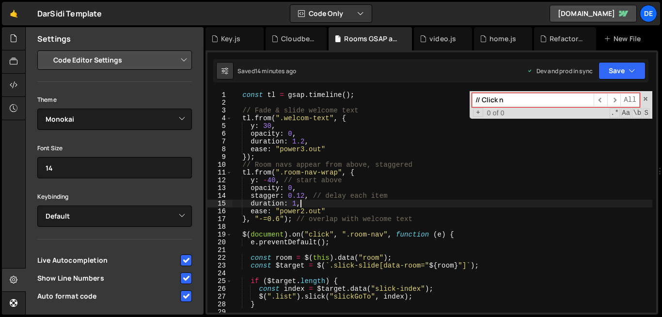
click at [532, 204] on div "const tl = gsap . timeline ( ) ; // [PERSON_NAME] & slide welcome text tl . fro…" at bounding box center [442, 209] width 420 height 237
paste input "$(document).on("click""
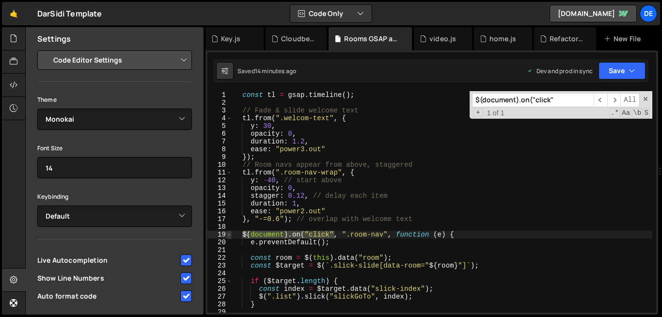
type input "$(document).on("click""
click at [230, 235] on span at bounding box center [228, 235] width 5 height 8
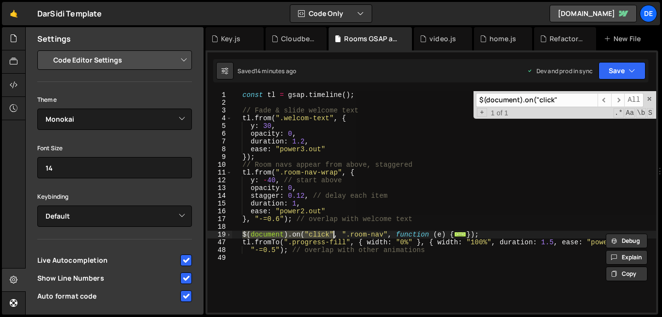
click at [249, 235] on div "const tl = gsap . timeline ( ) ; // [PERSON_NAME] & slide welcome text tl . fro…" at bounding box center [444, 201] width 424 height 221
click at [249, 235] on div "const tl = gsap . timeline ( ) ; // [PERSON_NAME] & slide welcome text tl . fro…" at bounding box center [444, 209] width 424 height 237
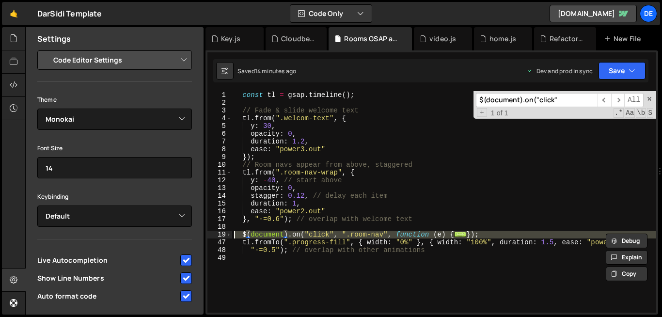
click at [249, 235] on div "const tl = gsap . timeline ( ) ; // [PERSON_NAME] & slide welcome text tl . fro…" at bounding box center [444, 209] width 424 height 237
paste textarea "tl.fromTo(".progress-fill", { width: "0%" }, { width: "100%", duration: 1.5, ea…"
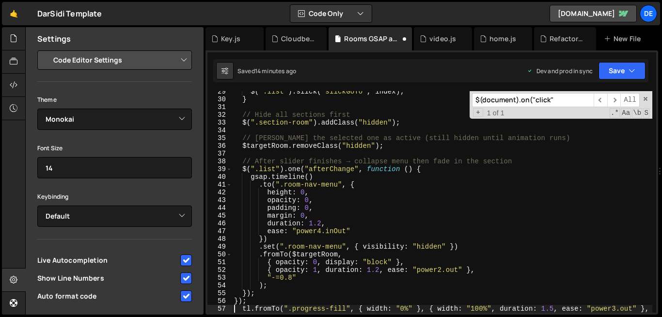
type textarea "});"
